Goal: Task Accomplishment & Management: Manage account settings

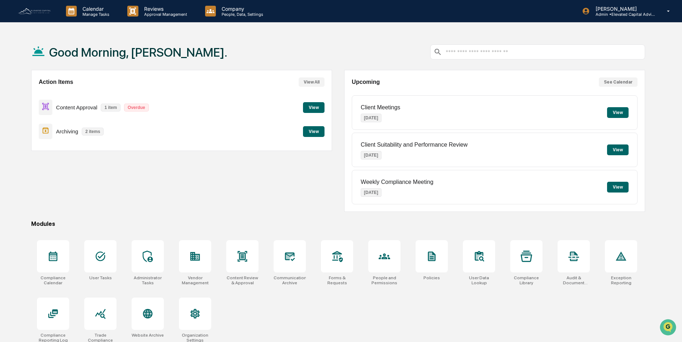
click at [42, 10] on img at bounding box center [34, 11] width 34 height 8
click at [666, 13] on icon at bounding box center [668, 11] width 13 height 7
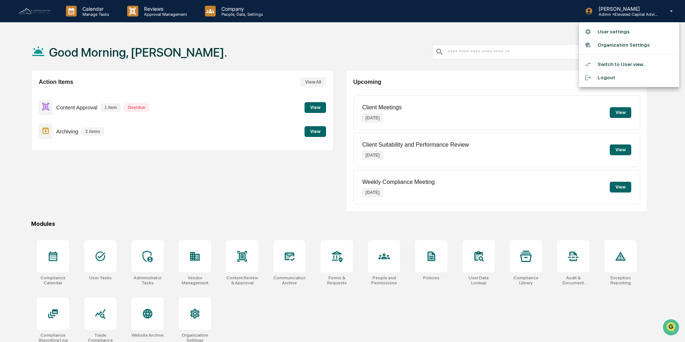
click at [614, 65] on li "Switch to User view..." at bounding box center [629, 64] width 100 height 13
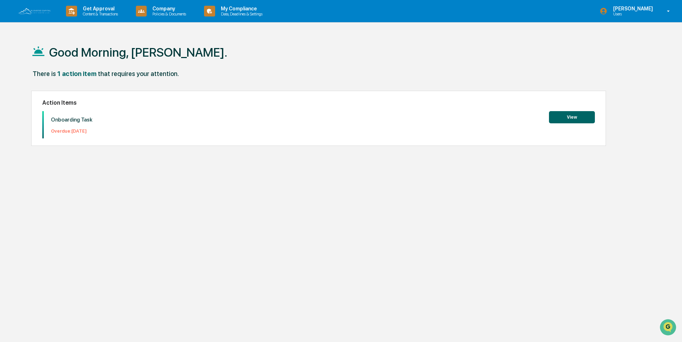
click at [565, 118] on button "View" at bounding box center [572, 117] width 46 height 12
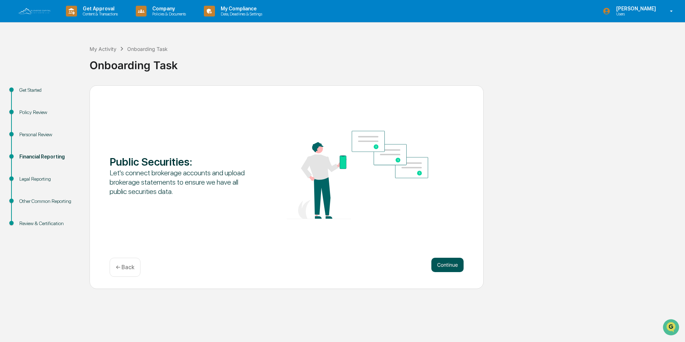
click at [444, 263] on button "Continue" at bounding box center [447, 265] width 32 height 14
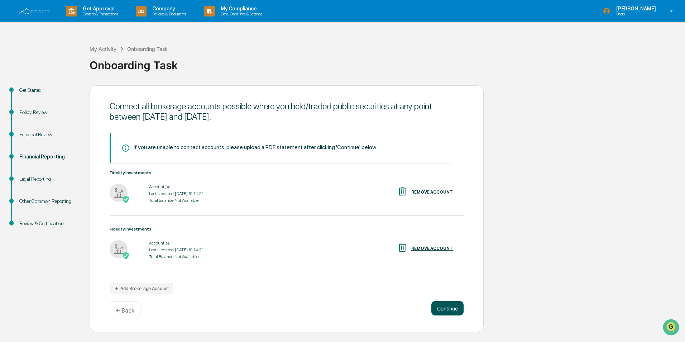
click at [452, 306] on button "Continue" at bounding box center [447, 308] width 32 height 14
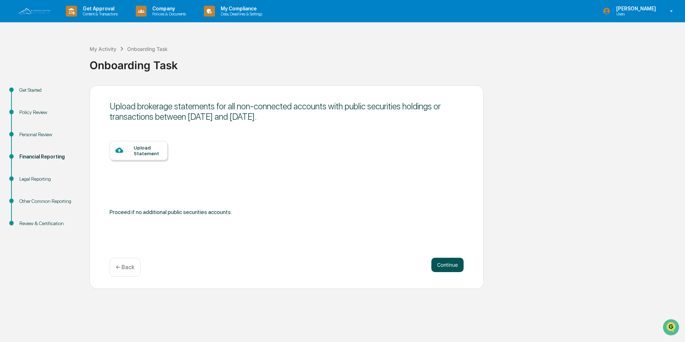
click at [443, 263] on button "Continue" at bounding box center [447, 265] width 32 height 14
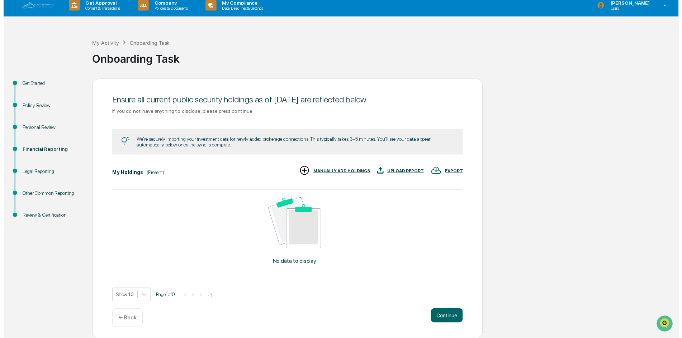
scroll to position [7, 0]
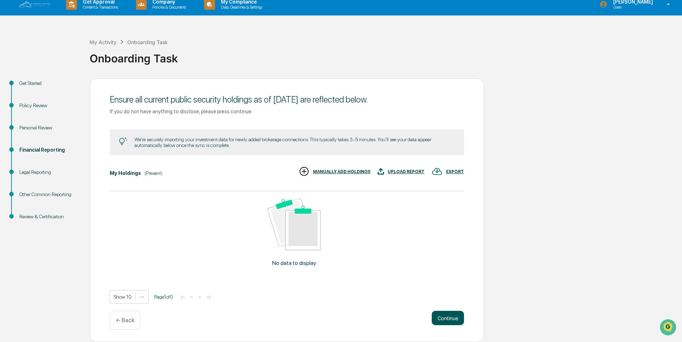
click at [452, 318] on button "Continue" at bounding box center [447, 318] width 32 height 14
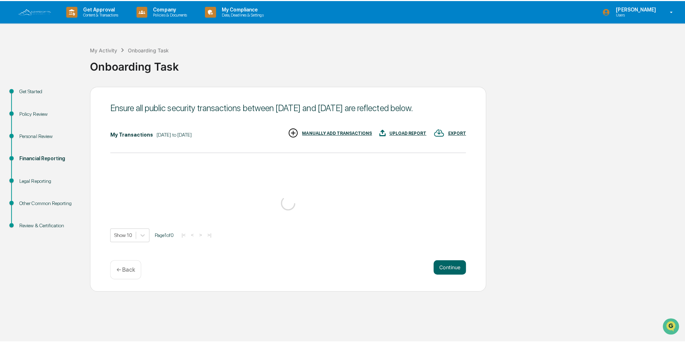
scroll to position [0, 0]
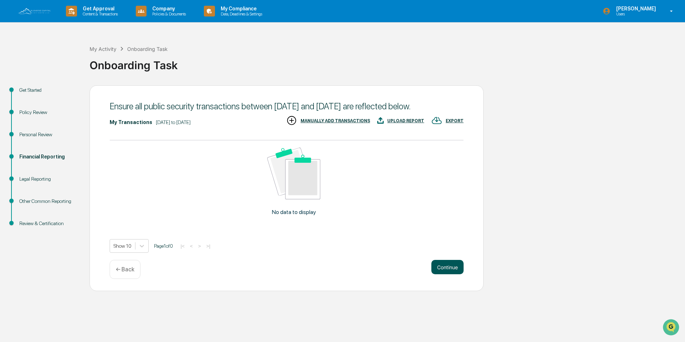
click at [447, 268] on button "Continue" at bounding box center [447, 267] width 32 height 14
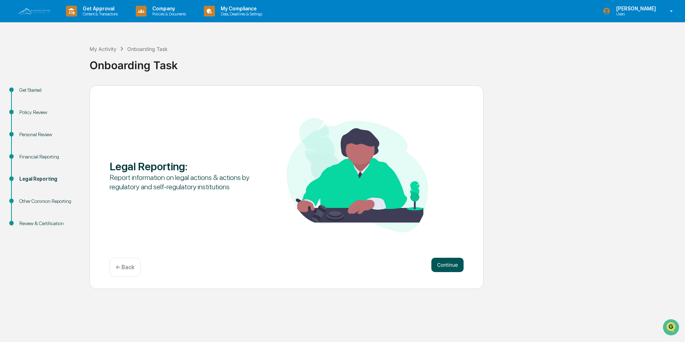
click at [438, 267] on button "Continue" at bounding box center [447, 265] width 32 height 14
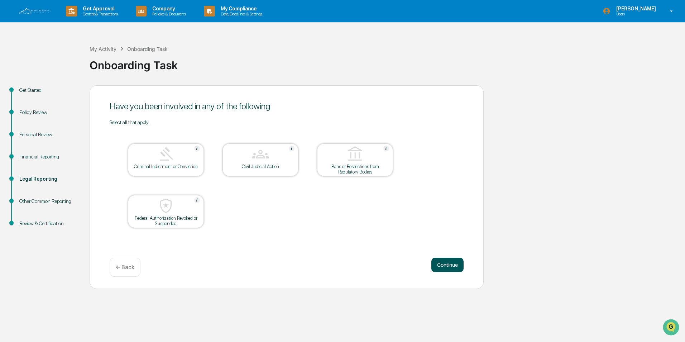
click at [448, 265] on button "Continue" at bounding box center [447, 265] width 32 height 14
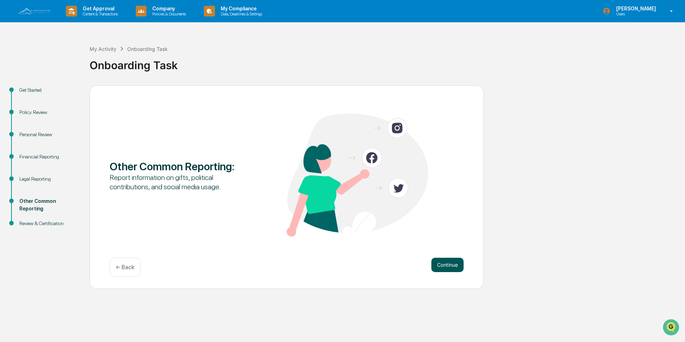
click at [448, 266] on button "Continue" at bounding box center [447, 265] width 32 height 14
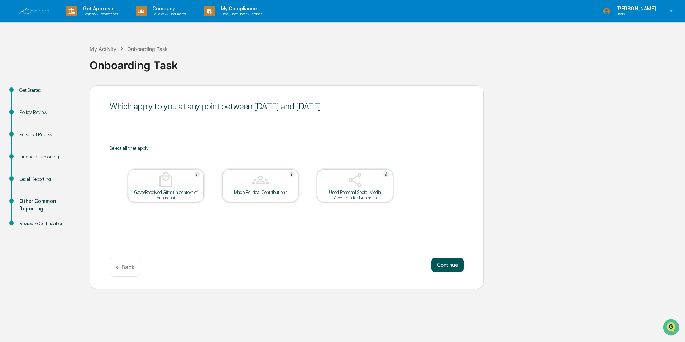
click at [445, 263] on button "Continue" at bounding box center [447, 265] width 32 height 14
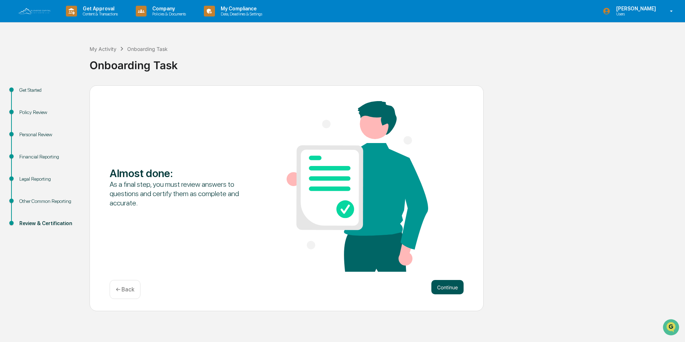
click at [446, 288] on button "Continue" at bounding box center [447, 287] width 32 height 14
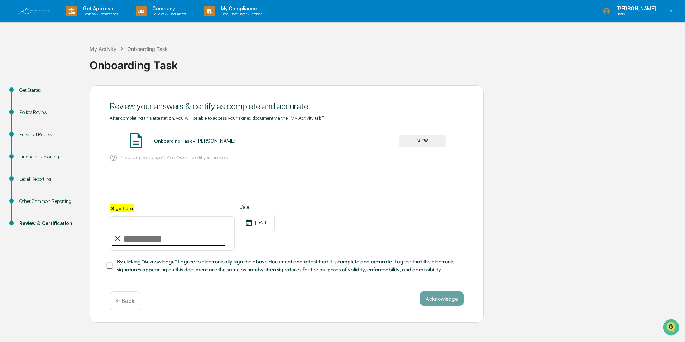
click at [150, 239] on input "Sign here" at bounding box center [172, 233] width 125 height 34
type input "**********"
click at [438, 299] on button "Acknowledge" at bounding box center [442, 298] width 44 height 14
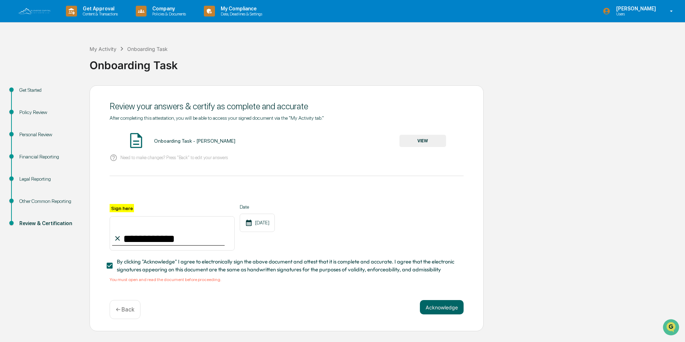
click at [419, 136] on button "VIEW" at bounding box center [423, 141] width 47 height 12
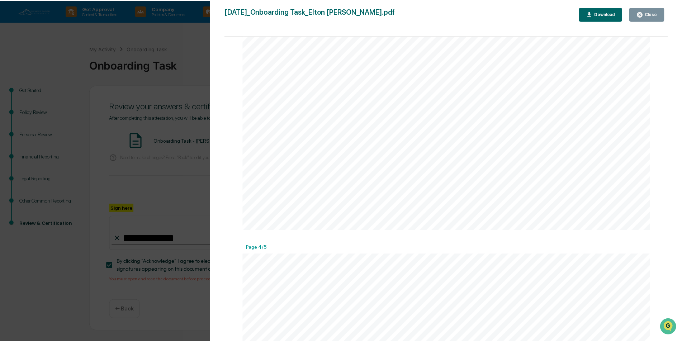
scroll to position [1648, 0]
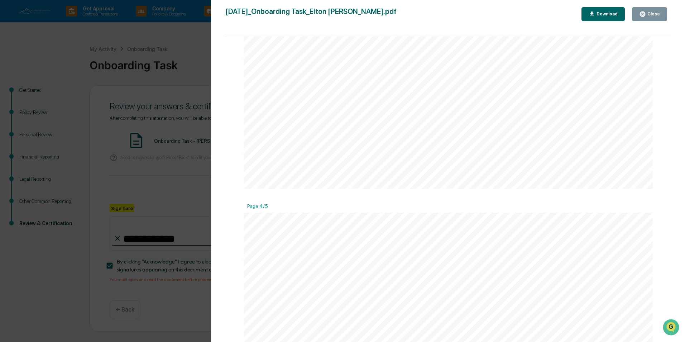
click at [645, 14] on icon "button" at bounding box center [642, 13] width 5 height 5
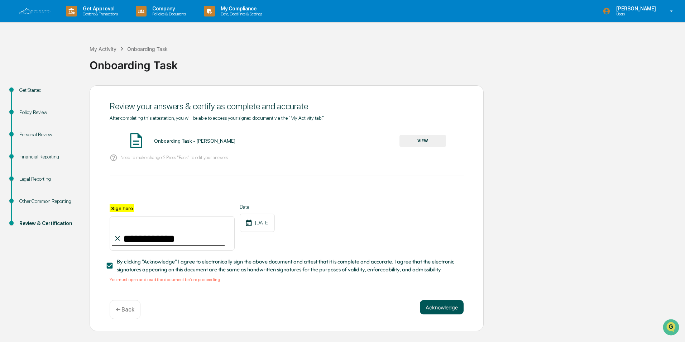
click at [444, 308] on button "Acknowledge" at bounding box center [442, 307] width 44 height 14
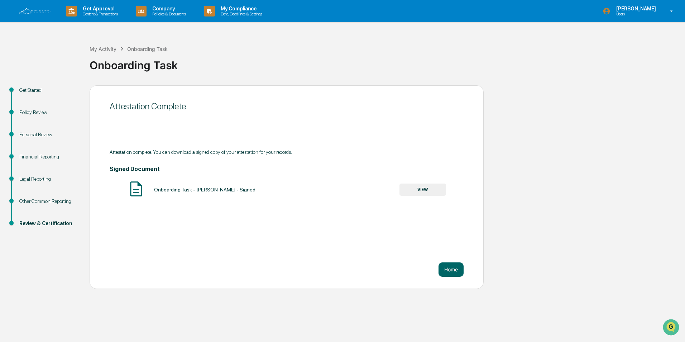
click at [35, 10] on img at bounding box center [34, 11] width 34 height 8
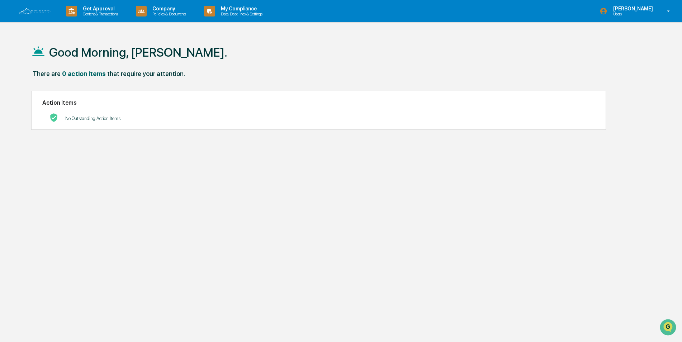
click at [669, 12] on icon at bounding box center [668, 11] width 13 height 7
click at [89, 14] on div at bounding box center [342, 171] width 685 height 342
click at [102, 10] on p "Get Approval" at bounding box center [99, 9] width 44 height 6
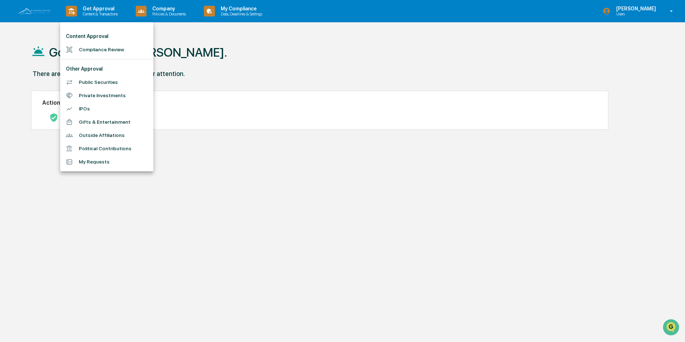
click at [100, 83] on li "Public Securities" at bounding box center [106, 82] width 93 height 13
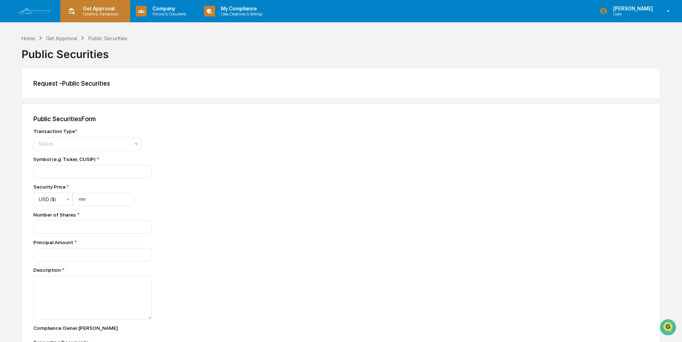
click at [98, 13] on p "Content & Transactions" at bounding box center [99, 13] width 44 height 5
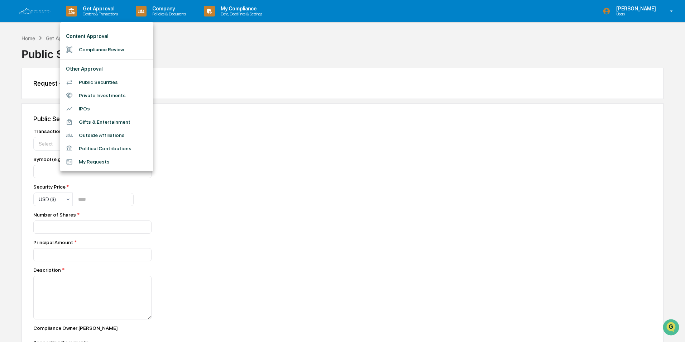
click at [167, 9] on div at bounding box center [342, 171] width 685 height 342
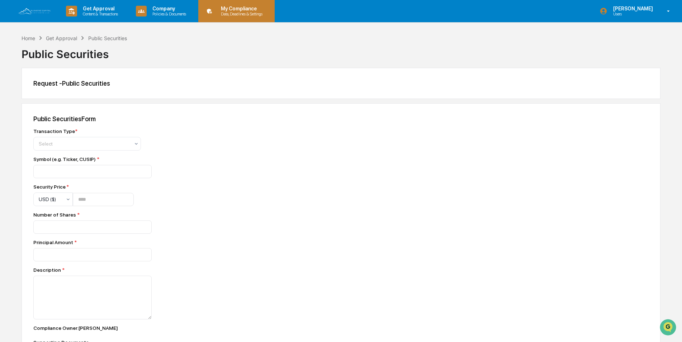
click at [234, 9] on p "My Compliance" at bounding box center [240, 9] width 51 height 6
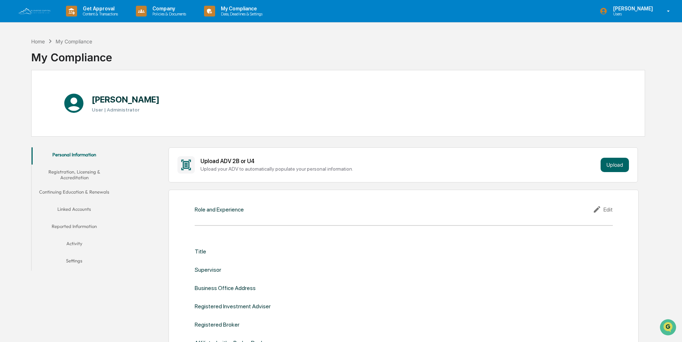
click at [76, 209] on button "Linked Accounts" at bounding box center [75, 210] width 86 height 17
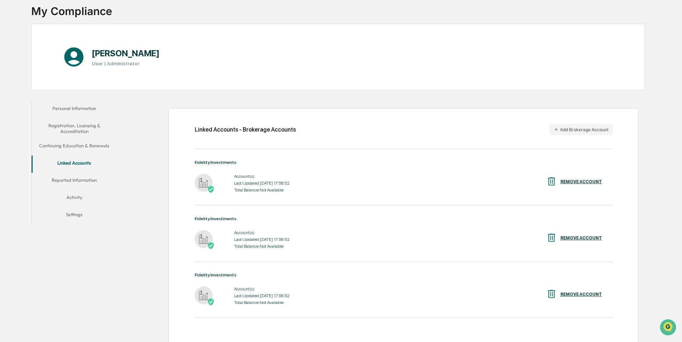
scroll to position [29, 0]
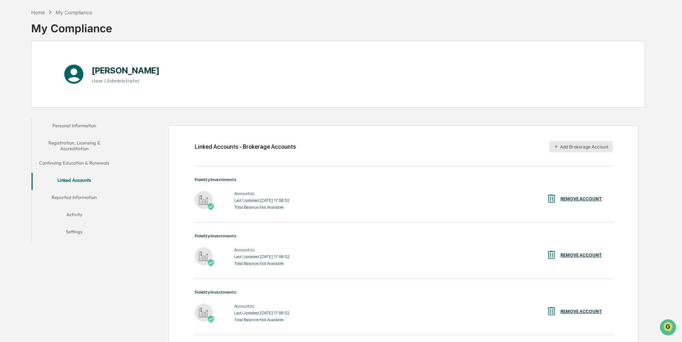
click at [563, 151] on button "Add Brokerage Account" at bounding box center [580, 146] width 63 height 11
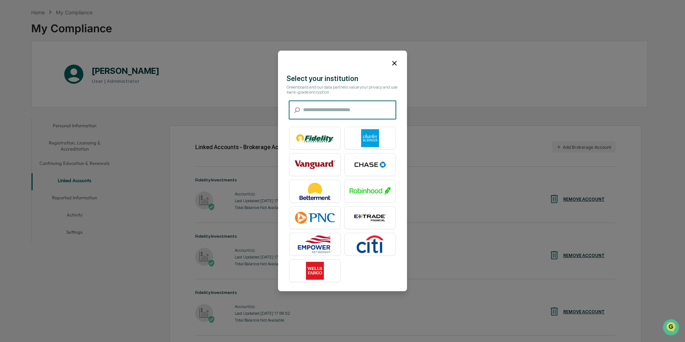
click at [326, 109] on input "text" at bounding box center [349, 110] width 93 height 19
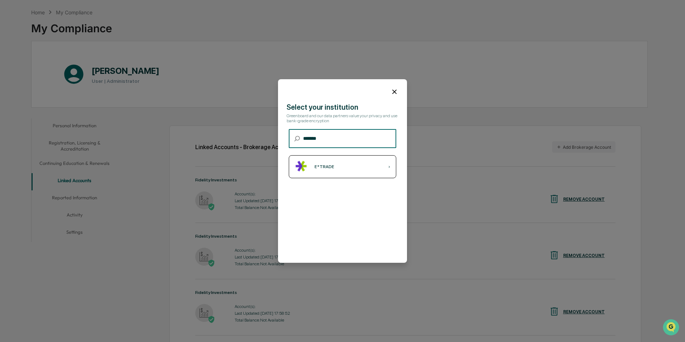
type input "*******"
click at [338, 166] on div "E*TRADE ›" at bounding box center [343, 166] width 108 height 23
click at [393, 90] on icon at bounding box center [394, 92] width 4 height 4
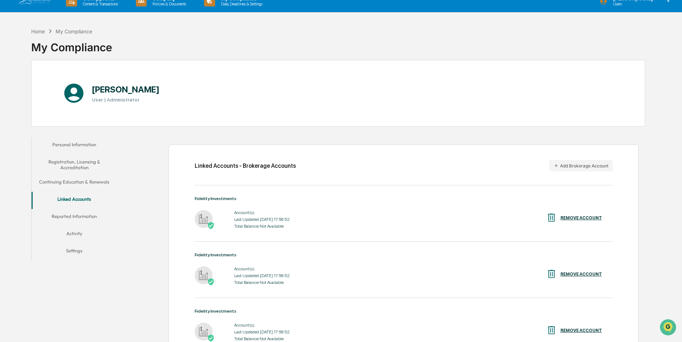
scroll to position [0, 0]
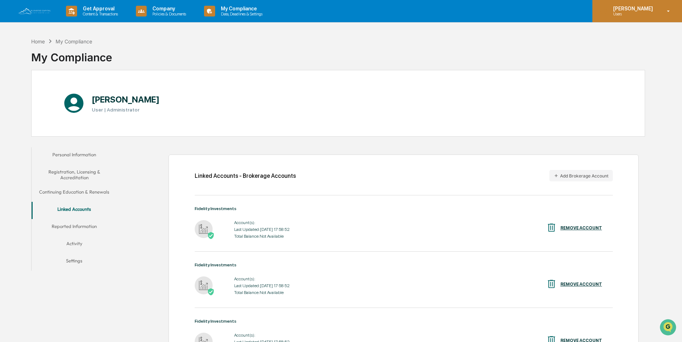
click at [638, 14] on p "Users" at bounding box center [631, 13] width 49 height 5
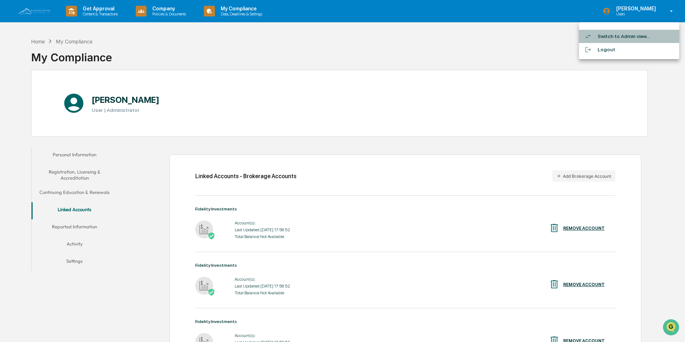
click at [621, 37] on li "Switch to Admin view..." at bounding box center [629, 36] width 100 height 13
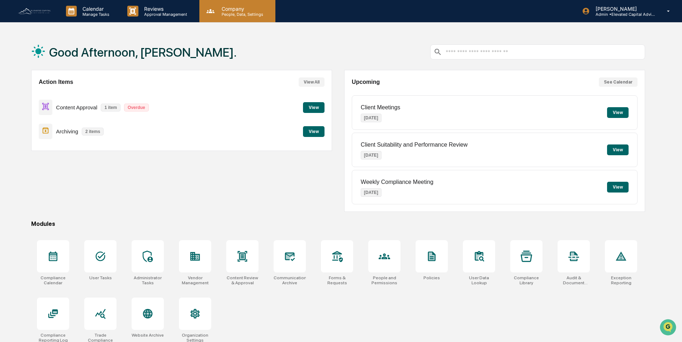
click at [233, 13] on p "People, Data, Settings" at bounding box center [241, 14] width 51 height 5
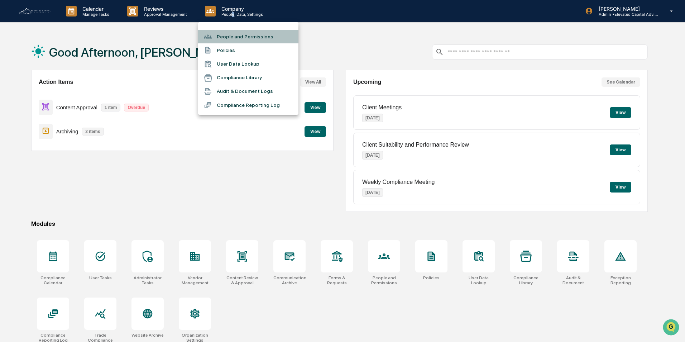
click at [231, 37] on li "People and Permissions" at bounding box center [248, 37] width 100 height 14
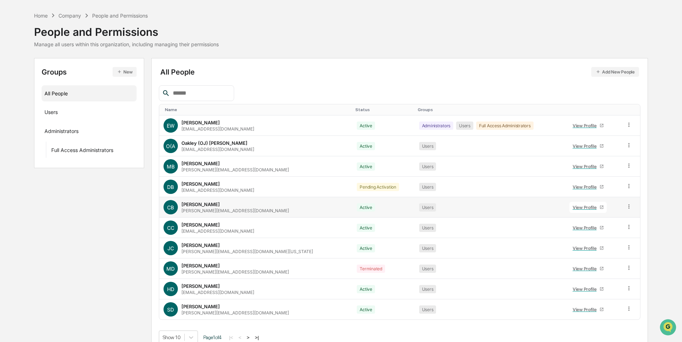
scroll to position [32, 0]
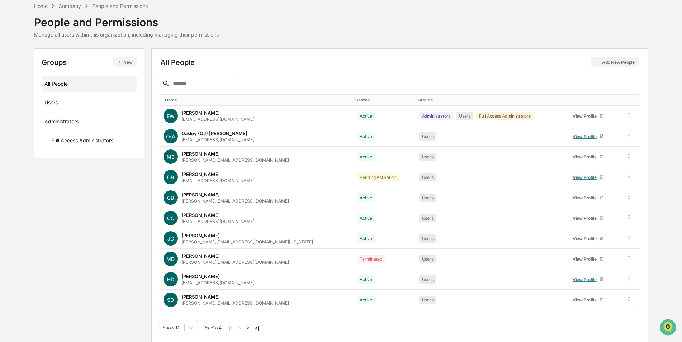
click at [252, 327] on button ">" at bounding box center [247, 328] width 7 height 6
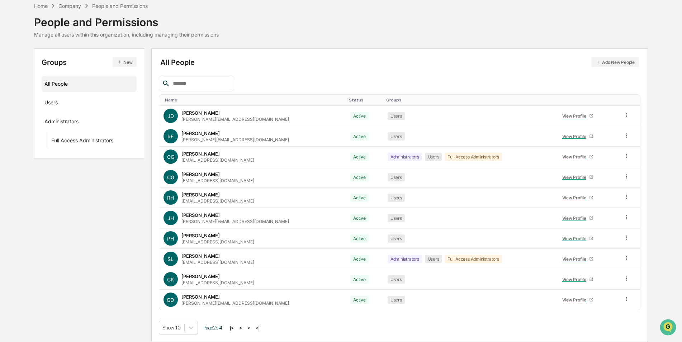
click at [252, 327] on button ">" at bounding box center [248, 328] width 7 height 6
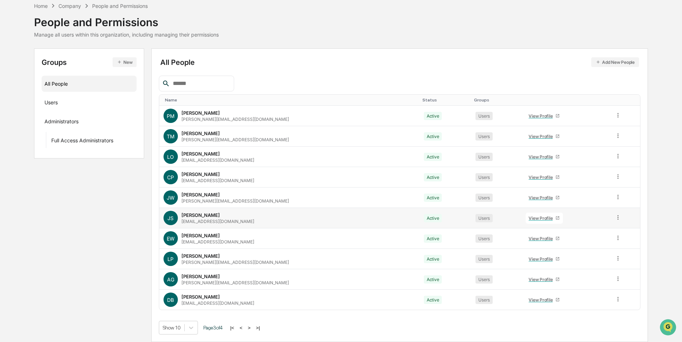
click at [202, 216] on div "[PERSON_NAME]" at bounding box center [200, 215] width 38 height 6
click at [528, 219] on div "View Profile" at bounding box center [541, 217] width 27 height 5
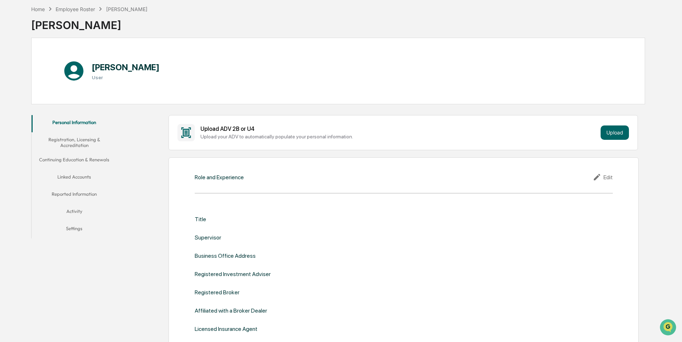
click at [78, 176] on button "Linked Accounts" at bounding box center [75, 177] width 86 height 17
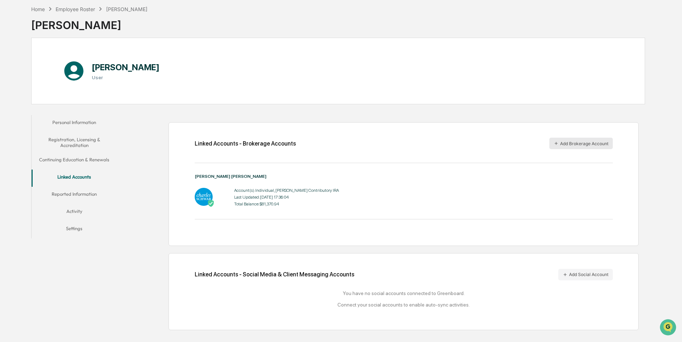
click at [573, 143] on button "Add Brokerage Account" at bounding box center [580, 143] width 63 height 11
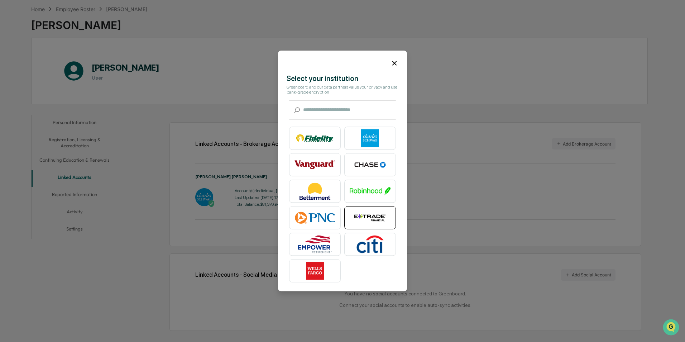
click at [371, 216] on img at bounding box center [370, 218] width 41 height 18
click at [394, 65] on icon at bounding box center [395, 63] width 8 height 8
